Goal: Task Accomplishment & Management: Manage account settings

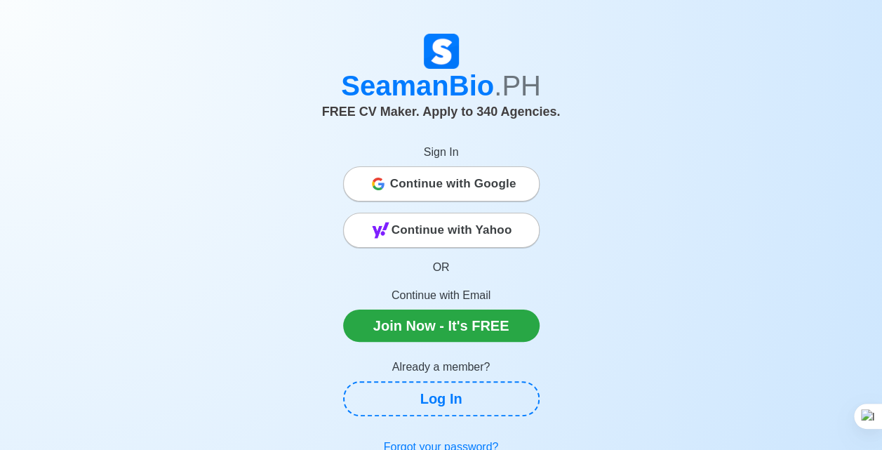
click at [414, 175] on span "Continue with Google" at bounding box center [453, 184] width 126 height 28
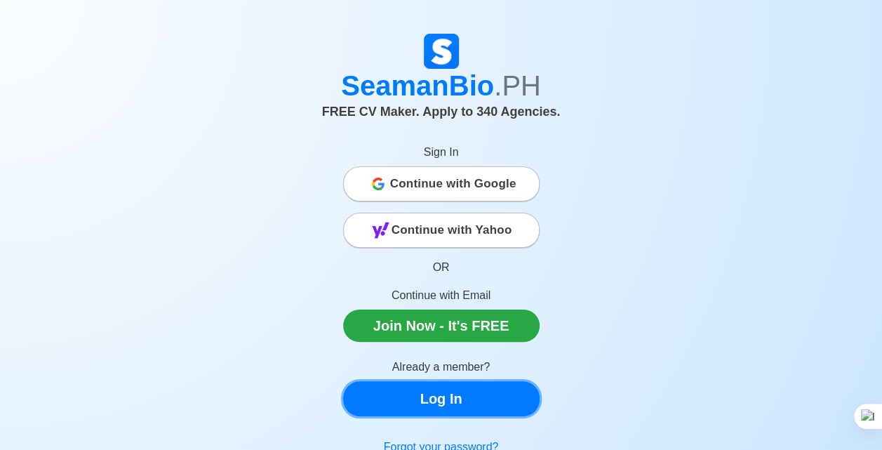
click at [475, 406] on link "Log In" at bounding box center [441, 398] width 197 height 35
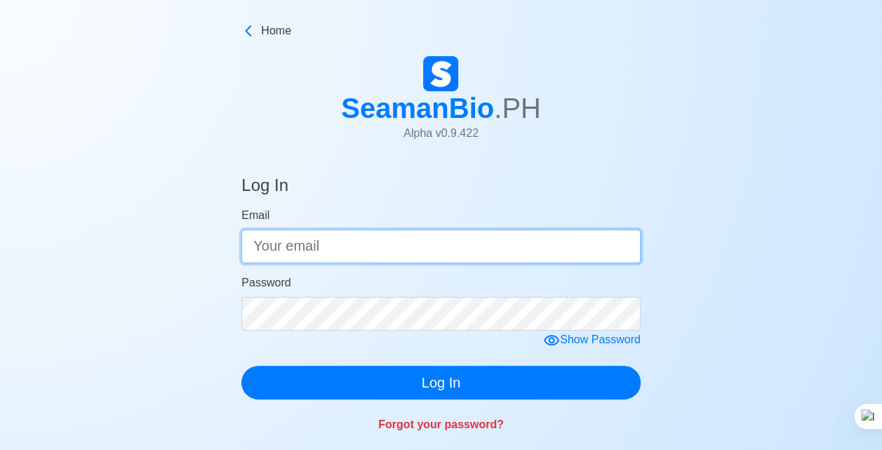
click at [480, 239] on input "Email" at bounding box center [440, 247] width 399 height 34
type input "[EMAIL_ADDRESS][DOMAIN_NAME]"
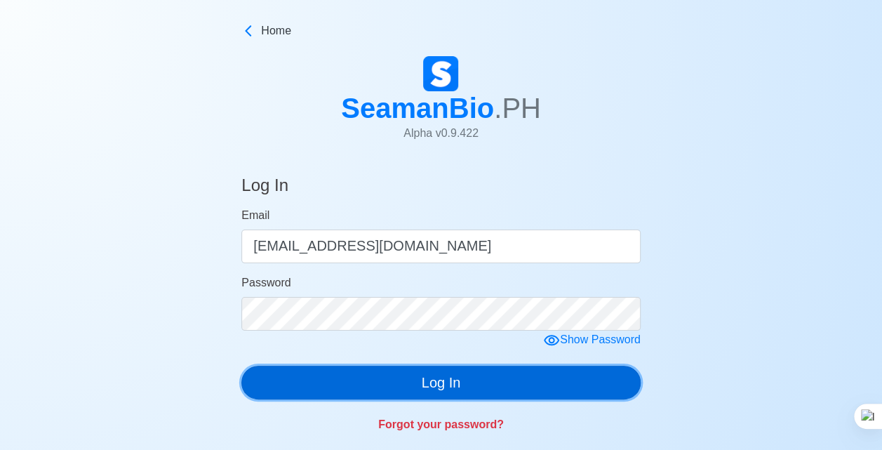
click at [555, 376] on button "Log In" at bounding box center [440, 383] width 399 height 34
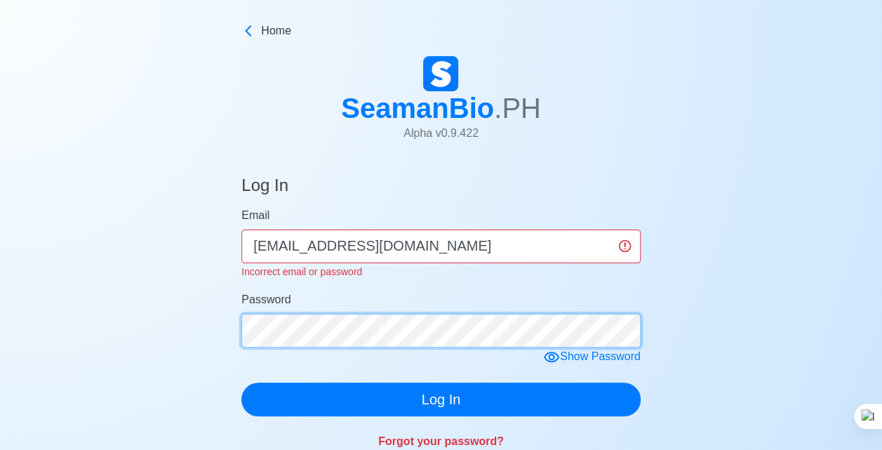
click button "Log In" at bounding box center [440, 400] width 399 height 34
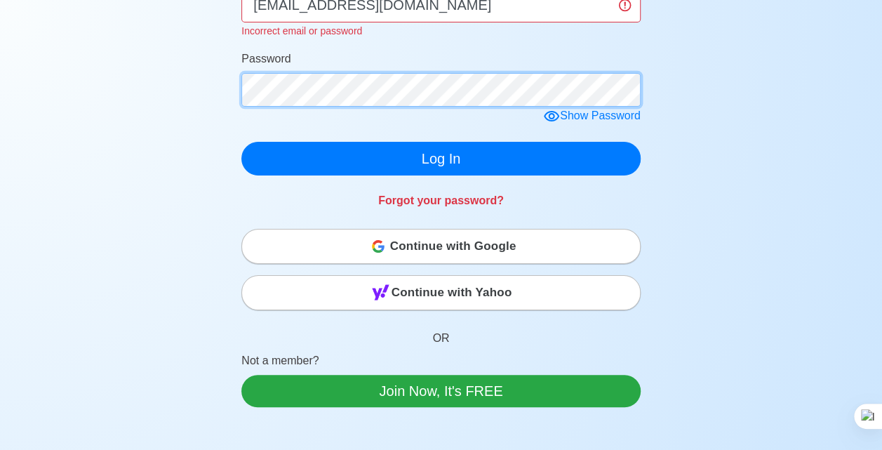
scroll to position [240, 0]
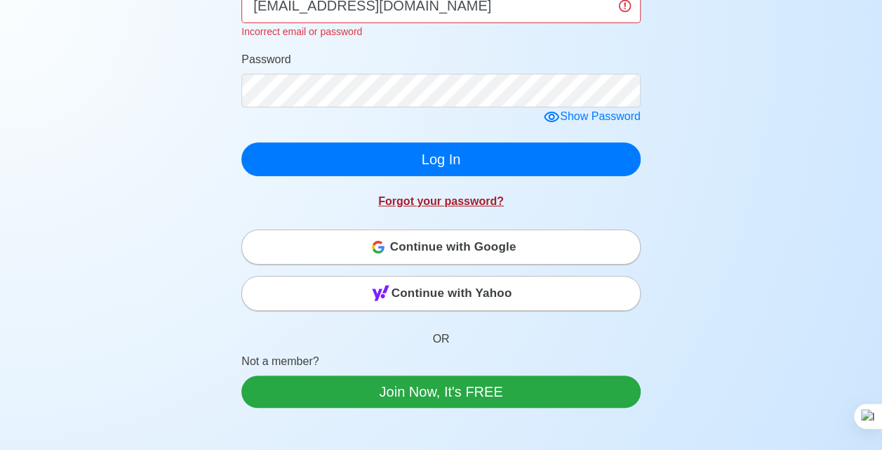
click at [474, 207] on link "Forgot your password?" at bounding box center [441, 201] width 126 height 12
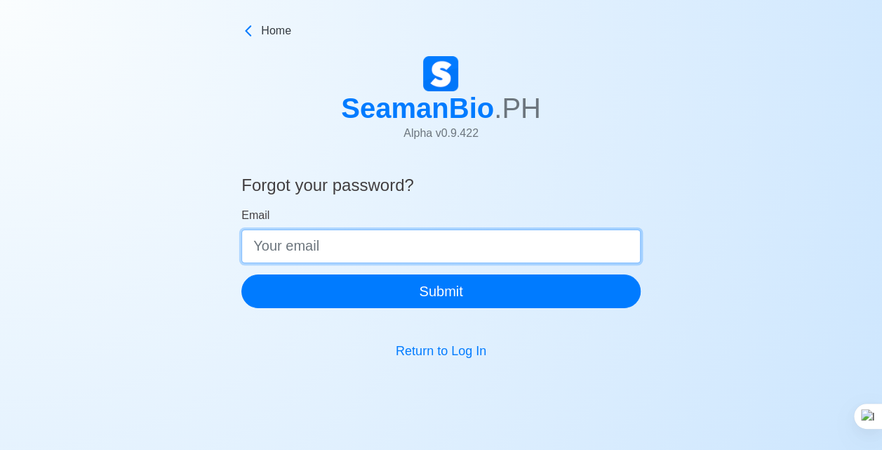
click at [507, 251] on input "Email" at bounding box center [440, 247] width 399 height 34
type input "[EMAIL_ADDRESS][DOMAIN_NAME]"
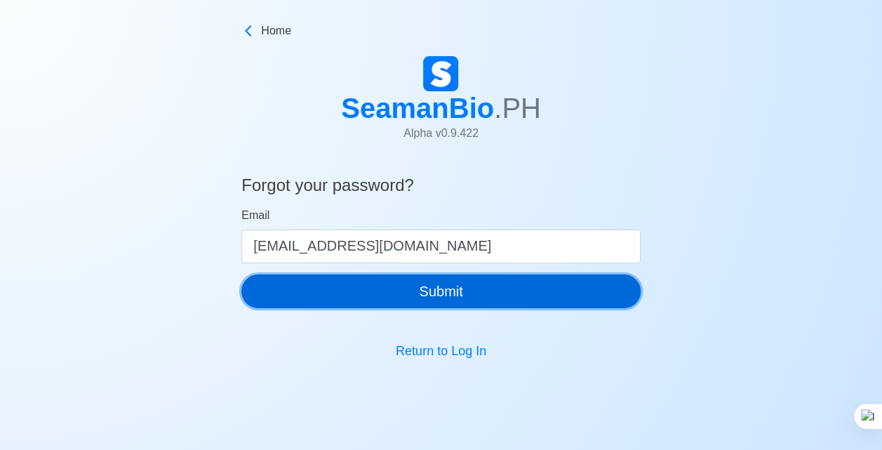
click at [529, 288] on button "Submit" at bounding box center [440, 291] width 399 height 34
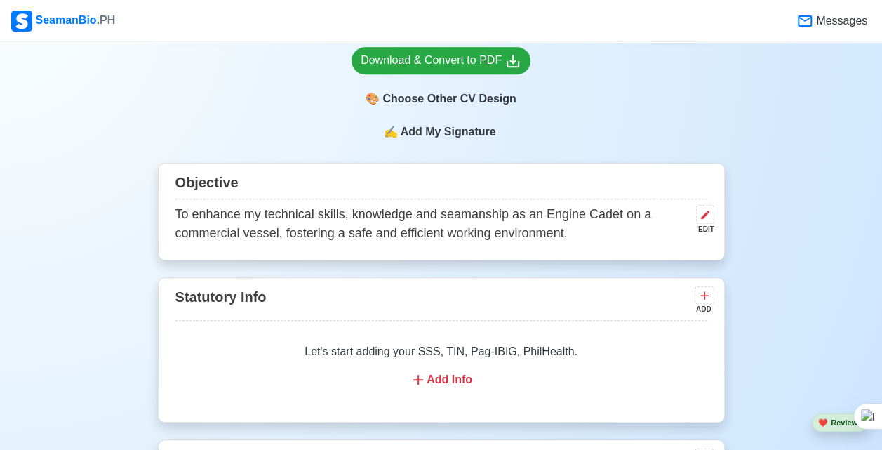
scroll to position [317, 0]
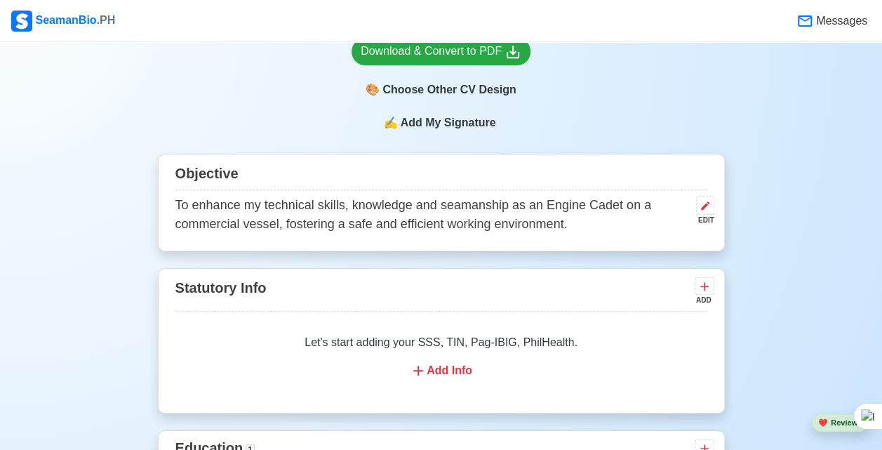
click at [434, 118] on span "Add My Signature" at bounding box center [447, 122] width 101 height 17
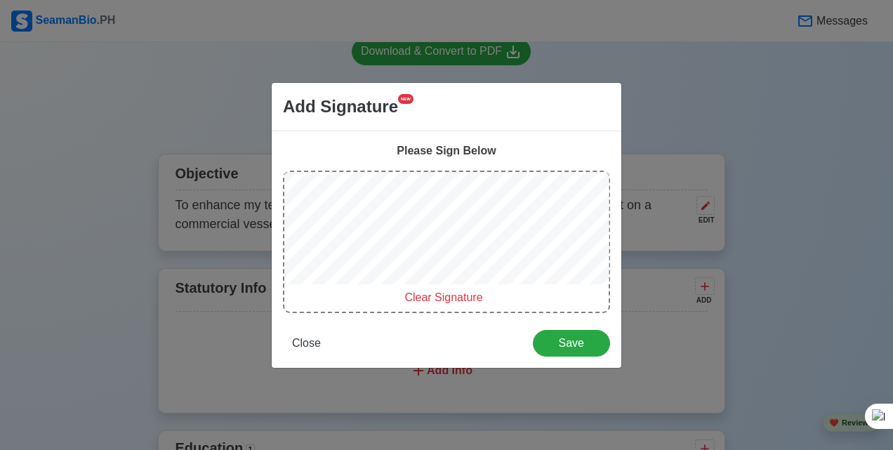
click at [443, 303] on span "Clear Signature" at bounding box center [443, 297] width 78 height 12
click at [453, 300] on span "Clear Signature" at bounding box center [443, 297] width 78 height 12
click at [305, 345] on span "Close" at bounding box center [306, 343] width 29 height 12
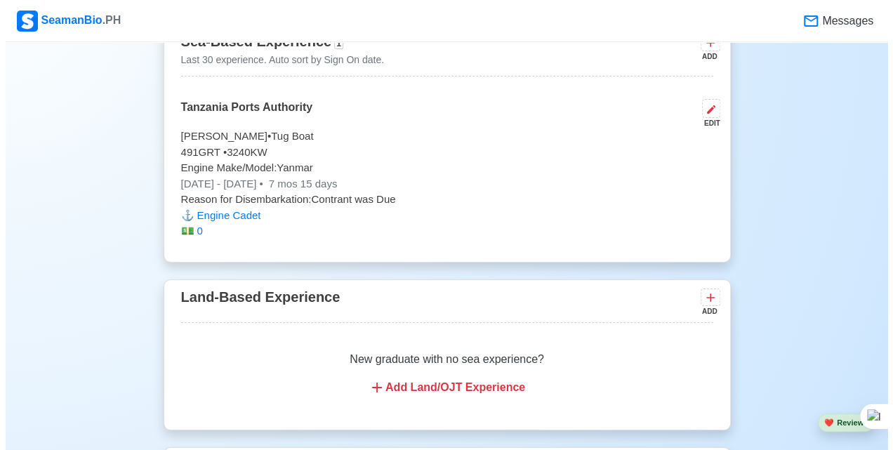
scroll to position [2333, 0]
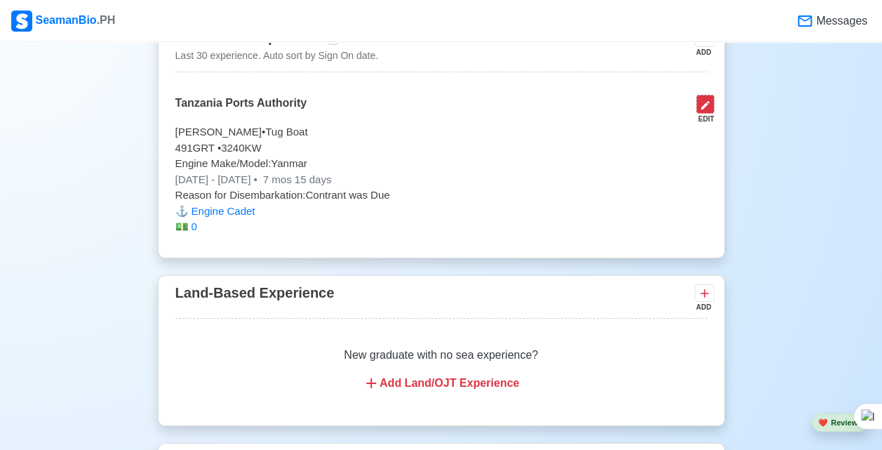
click at [713, 95] on button at bounding box center [705, 104] width 18 height 19
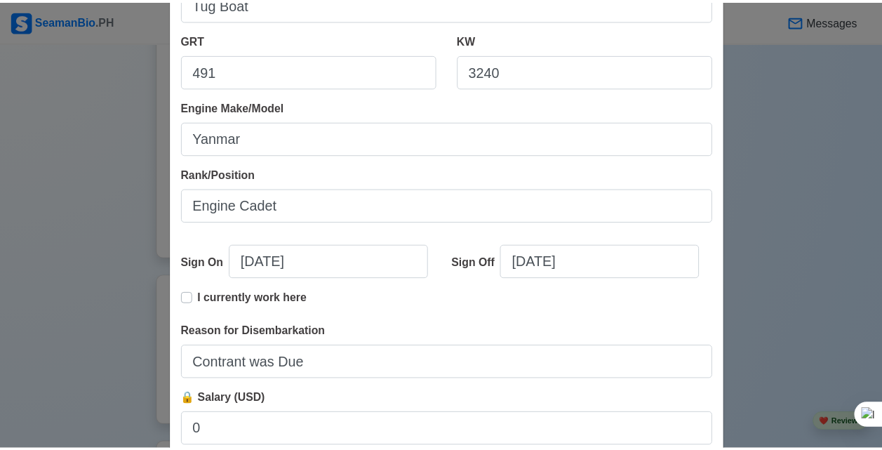
scroll to position [349, 0]
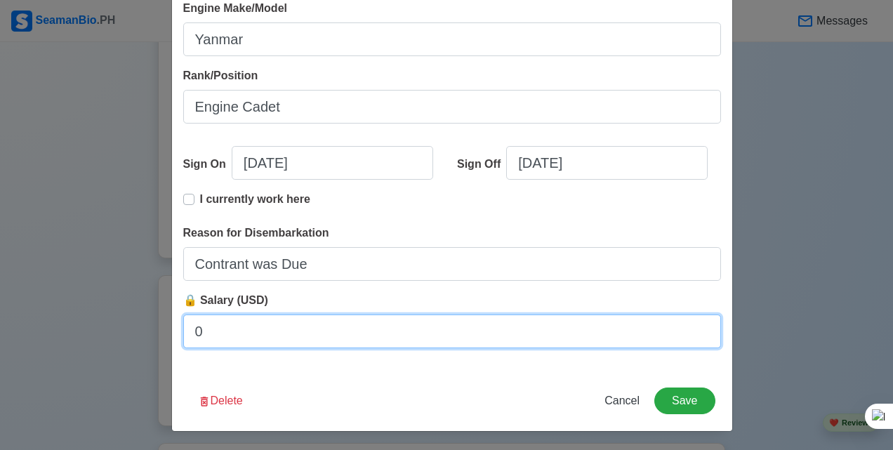
click at [311, 336] on input "0" at bounding box center [452, 331] width 538 height 34
type input "250"
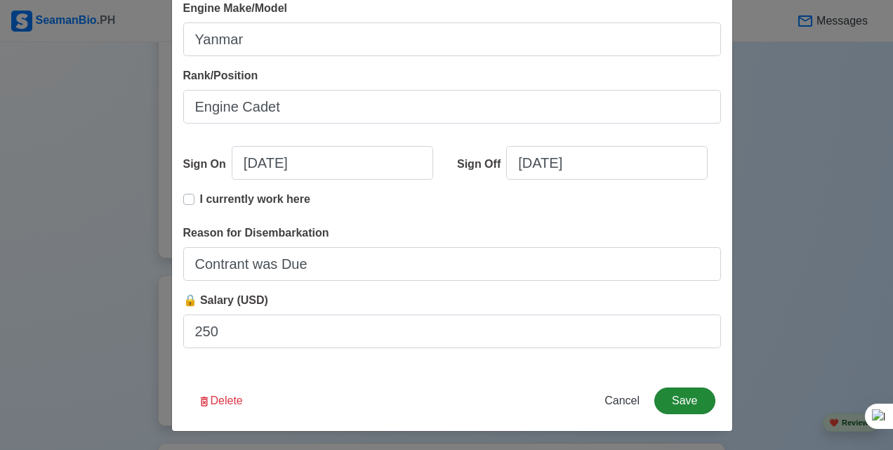
click at [691, 399] on button "Save" at bounding box center [684, 400] width 60 height 27
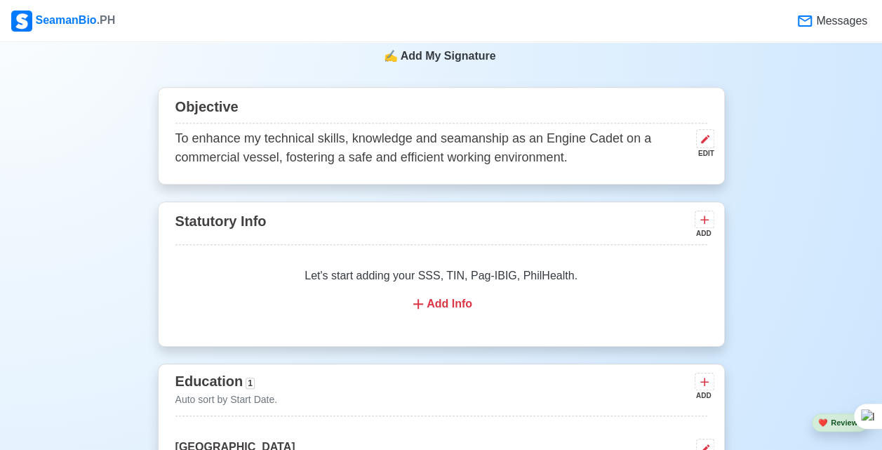
scroll to position [0, 0]
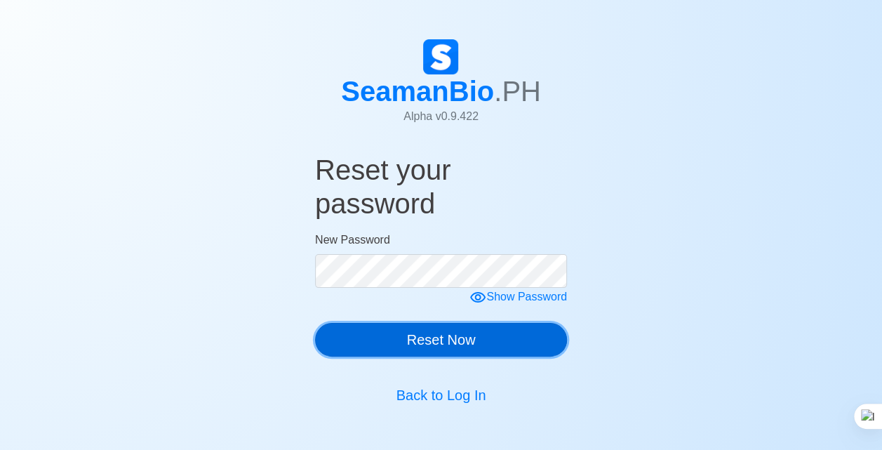
click at [519, 338] on button "Reset Now" at bounding box center [441, 340] width 252 height 34
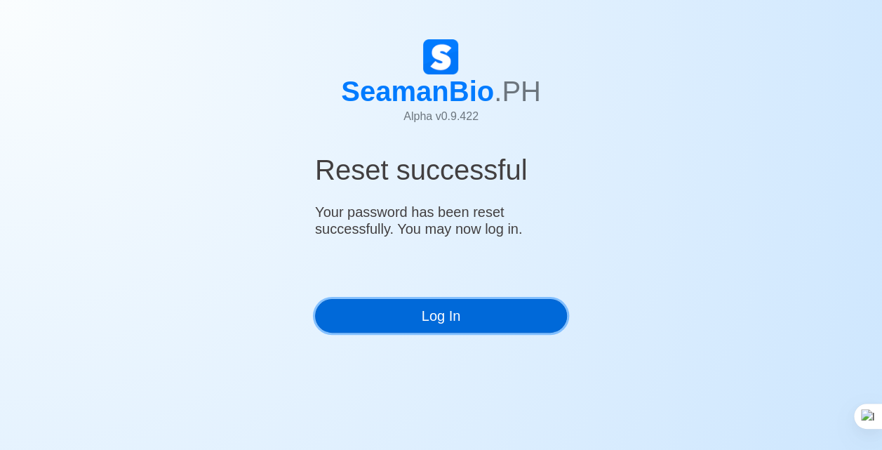
click at [518, 304] on link "Log In" at bounding box center [441, 316] width 252 height 34
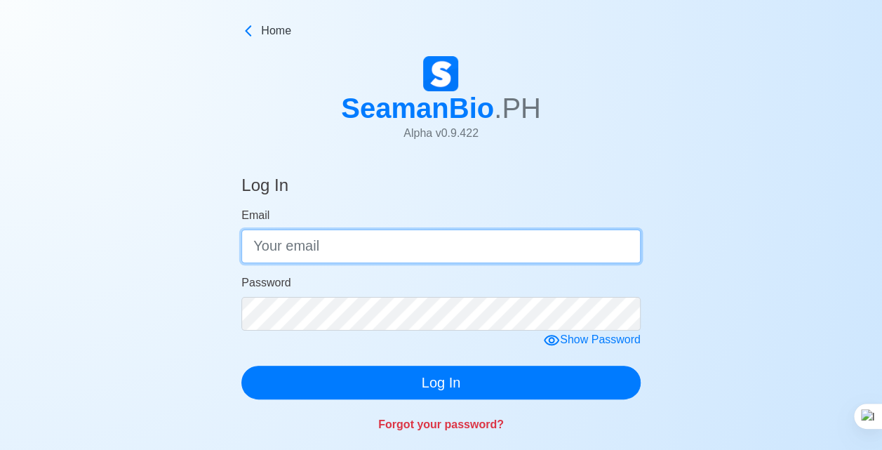
click at [552, 240] on input "Email" at bounding box center [440, 247] width 399 height 34
click at [466, 246] on input "Email" at bounding box center [440, 247] width 399 height 34
type input "[EMAIL_ADDRESS][DOMAIN_NAME]"
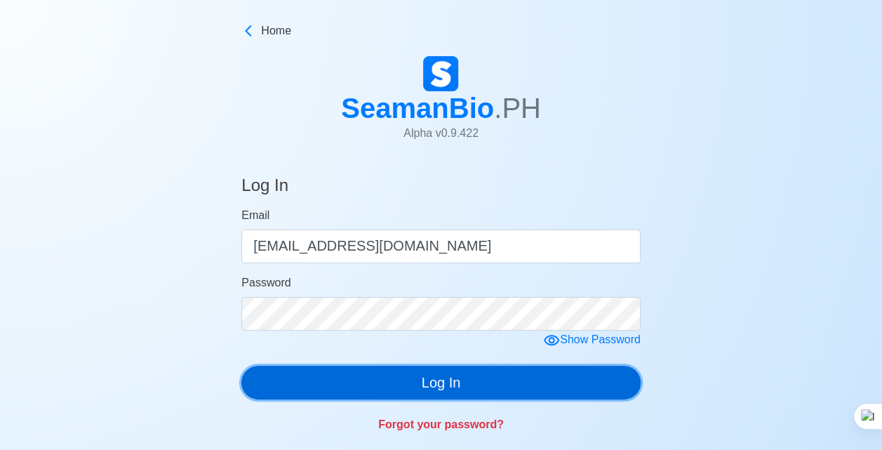
click at [455, 388] on button "Log In" at bounding box center [440, 383] width 399 height 34
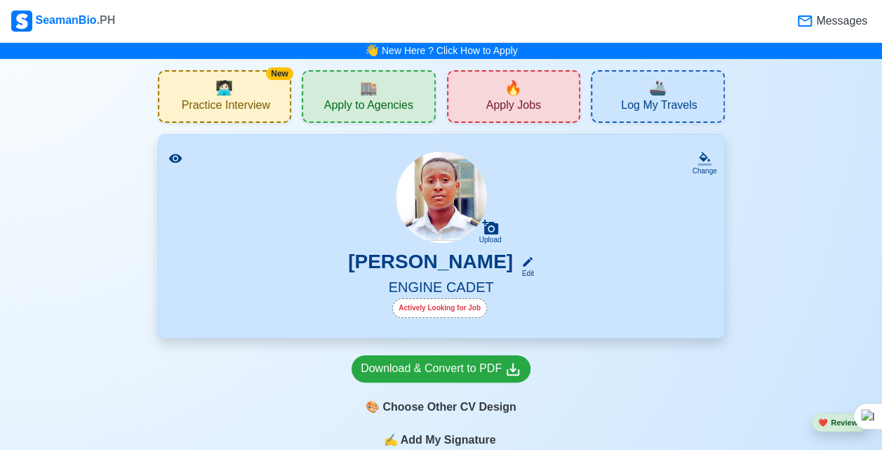
click at [524, 92] on div "🔥 Apply Jobs" at bounding box center [514, 96] width 134 height 53
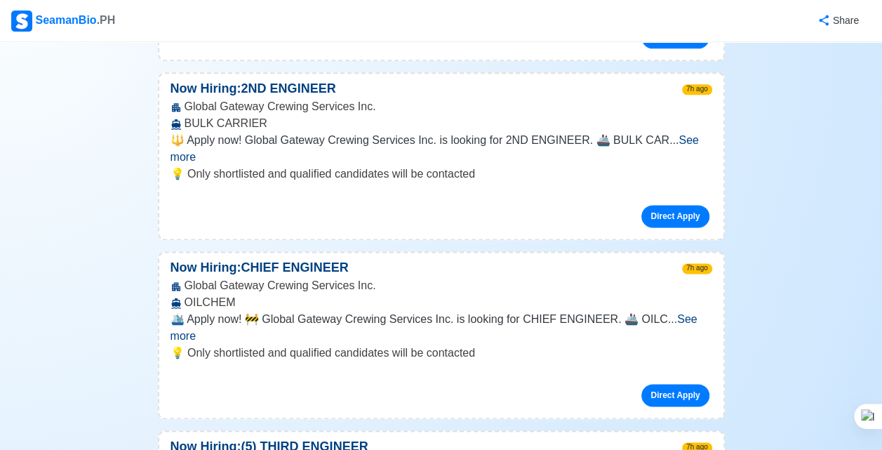
scroll to position [3479, 0]
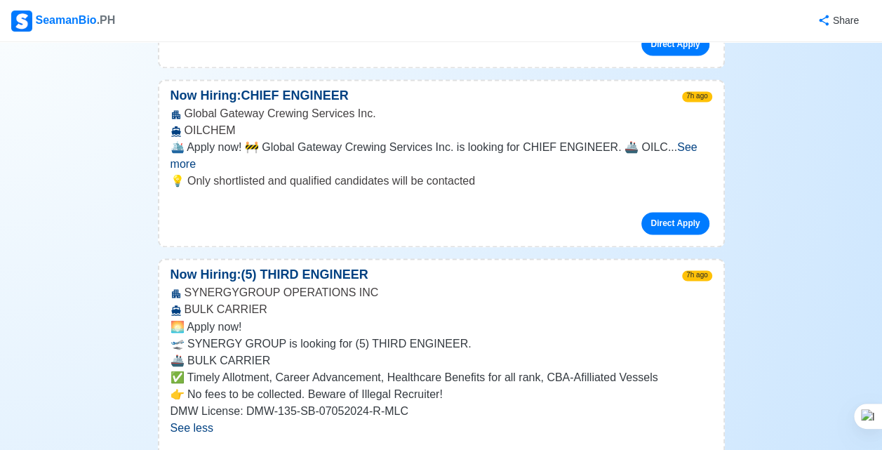
scroll to position [3650, 0]
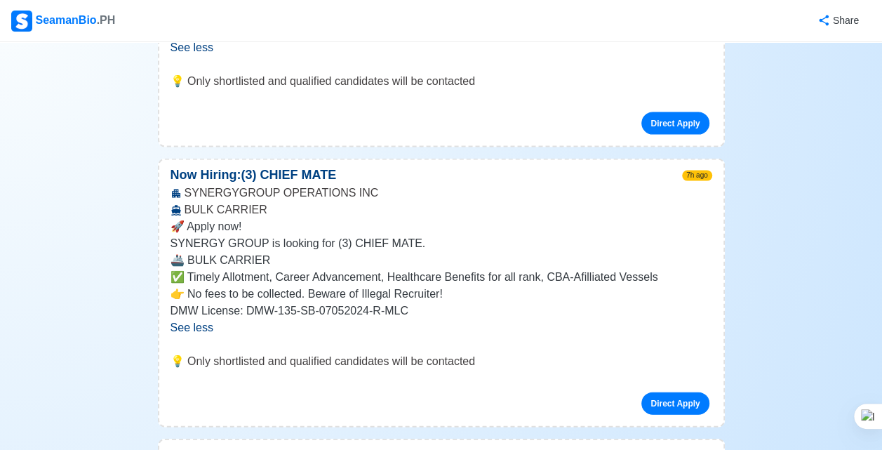
scroll to position [4031, 0]
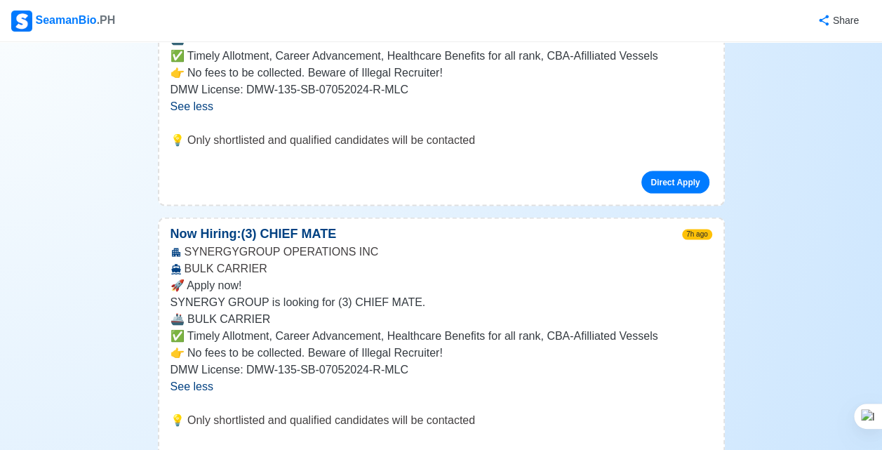
scroll to position [3965, 0]
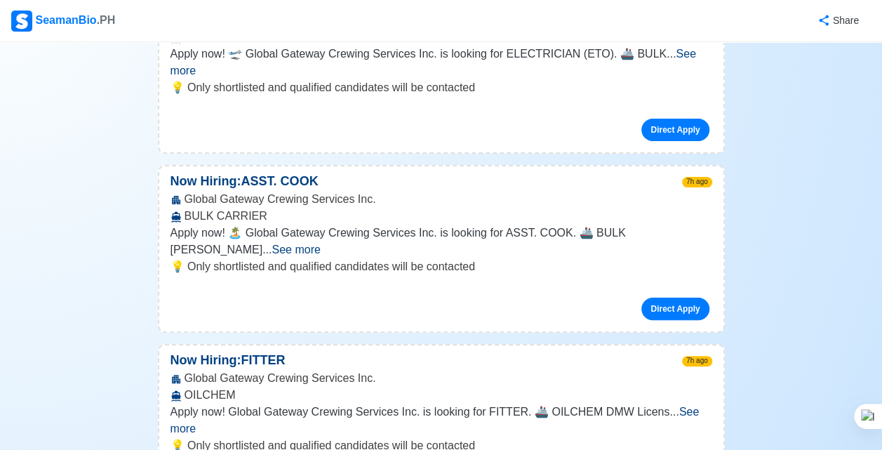
scroll to position [2574, 0]
